Goal: Task Accomplishment & Management: Manage account settings

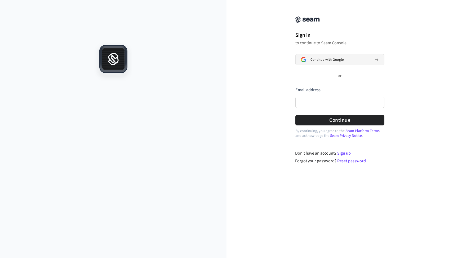
click at [340, 59] on span "Continue with Google" at bounding box center [326, 59] width 33 height 4
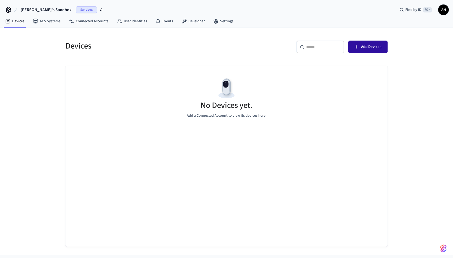
click at [365, 43] on button "Add Devices" at bounding box center [367, 47] width 39 height 13
click at [373, 48] on span "Add Devices" at bounding box center [371, 46] width 20 height 7
click at [85, 23] on link "Connected Accounts" at bounding box center [89, 21] width 48 height 10
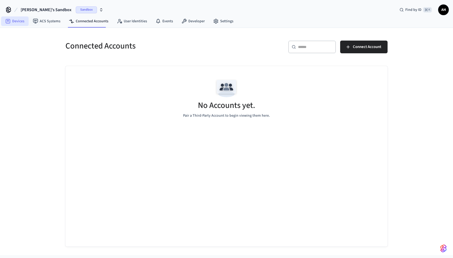
click at [10, 22] on icon at bounding box center [8, 21] width 5 height 5
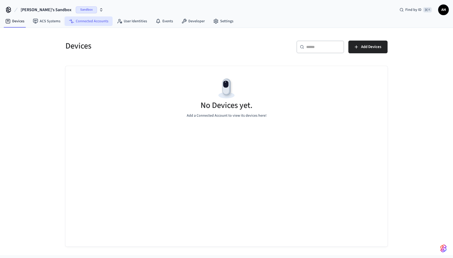
click at [85, 23] on link "Connected Accounts" at bounding box center [89, 21] width 48 height 10
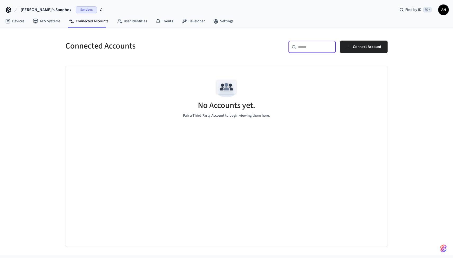
click at [302, 45] on input "text" at bounding box center [315, 46] width 34 height 5
type input "*********"
click at [356, 49] on span "Connect Account" at bounding box center [367, 46] width 28 height 7
click at [354, 52] on button "Connect Account" at bounding box center [363, 47] width 47 height 13
click at [355, 45] on span "Connect Account" at bounding box center [367, 46] width 28 height 7
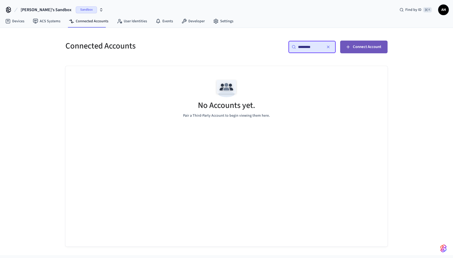
click at [355, 45] on span "Connect Account" at bounding box center [367, 46] width 28 height 7
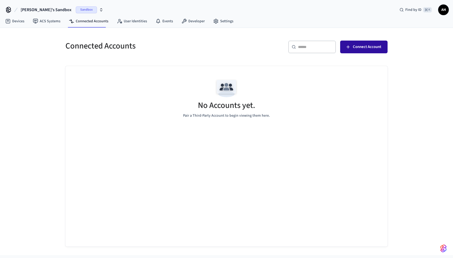
click at [363, 46] on span "Connect Account" at bounding box center [367, 46] width 28 height 7
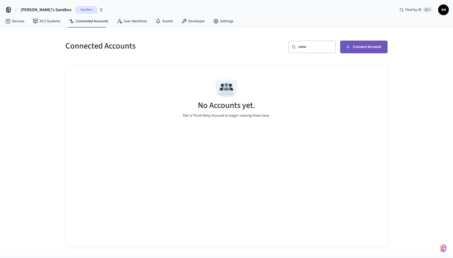
click at [367, 42] on button "Connect Account" at bounding box center [363, 47] width 47 height 13
click at [356, 47] on span "Connect Account" at bounding box center [367, 46] width 28 height 7
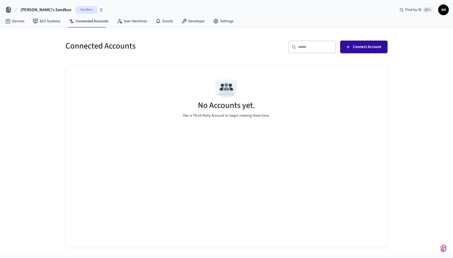
click at [362, 49] on span "Connect Account" at bounding box center [367, 46] width 28 height 7
click at [76, 8] on span "Sandbox" at bounding box center [86, 9] width 21 height 7
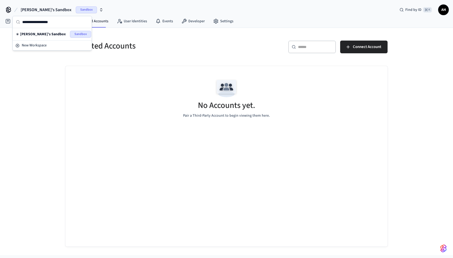
click at [40, 63] on div "Connected Accounts ​ ​ Connect Account No Accounts yet. Pair a Third-Party Acco…" at bounding box center [226, 141] width 453 height 227
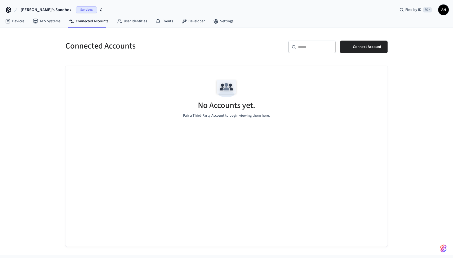
click at [99, 10] on icon "button" at bounding box center [101, 10] width 4 height 4
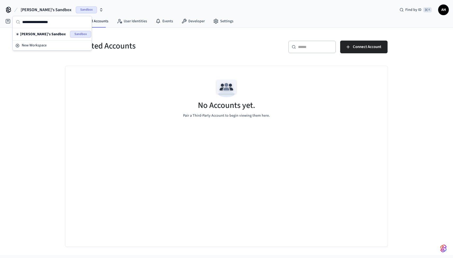
click at [55, 72] on div "Connected Accounts ​ ​ Connect Account No Accounts yet. Pair a Third-Party Acco…" at bounding box center [226, 141] width 453 height 227
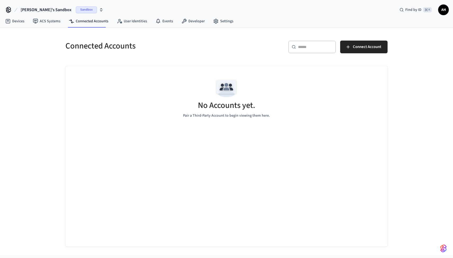
click at [6, 9] on icon at bounding box center [8, 9] width 4 height 4
click at [443, 10] on span "AH" at bounding box center [444, 10] width 10 height 10
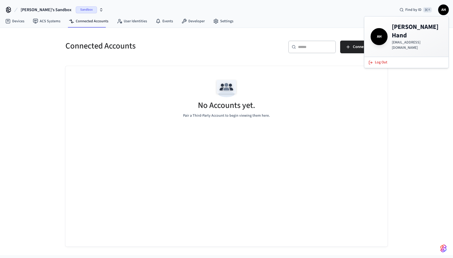
click at [217, 66] on div "No Accounts yet. Pair a Third-Party Account to begin viewing them here." at bounding box center [226, 97] width 322 height 63
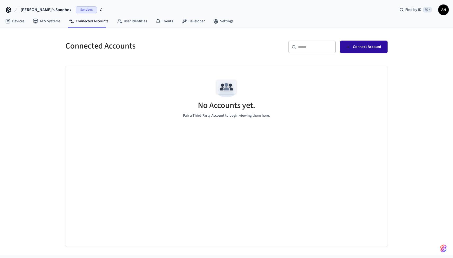
click at [363, 47] on span "Connect Account" at bounding box center [367, 46] width 28 height 7
click at [350, 47] on icon "button" at bounding box center [347, 46] width 5 height 5
click at [298, 55] on div "​ ​" at bounding box center [312, 48] width 48 height 15
click at [311, 47] on input "text" at bounding box center [315, 46] width 34 height 5
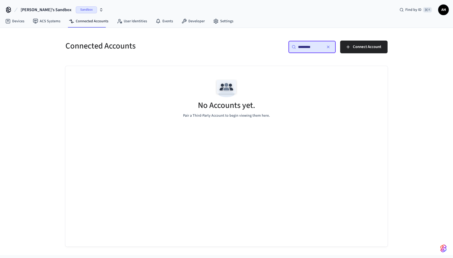
type input "*********"
click at [419, 62] on div "Connected Accounts ​ ********* ​ Connect Account No Accounts yet. Pair a Third-…" at bounding box center [226, 141] width 453 height 227
